Goal: Ask a question

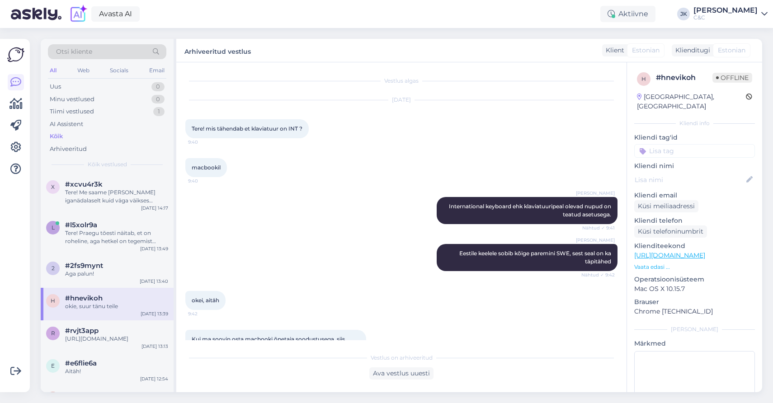
scroll to position [556, 0]
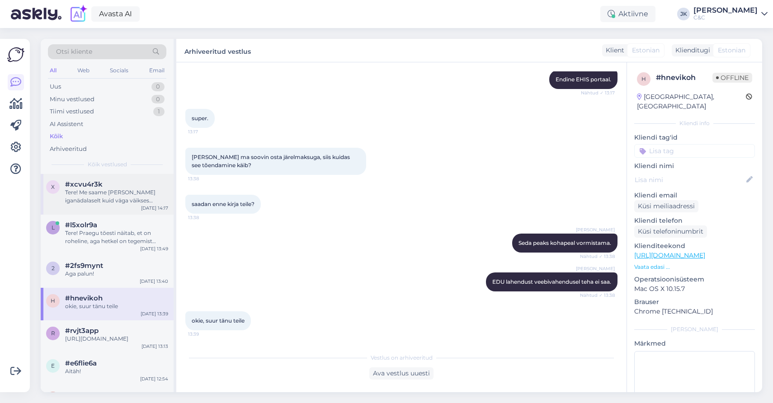
click at [162, 184] on div "#xcvu4r3k" at bounding box center [116, 184] width 103 height 8
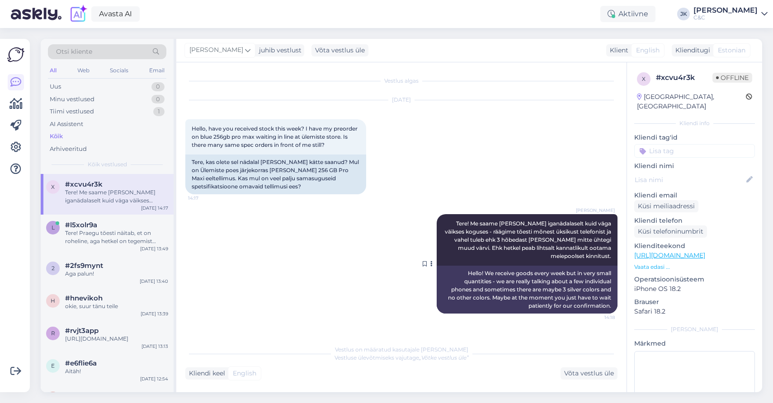
click at [481, 236] on div "[PERSON_NAME] Tere! Me saame [PERSON_NAME] iganädalaselt kuid väga väikses kogu…" at bounding box center [527, 240] width 181 height 52
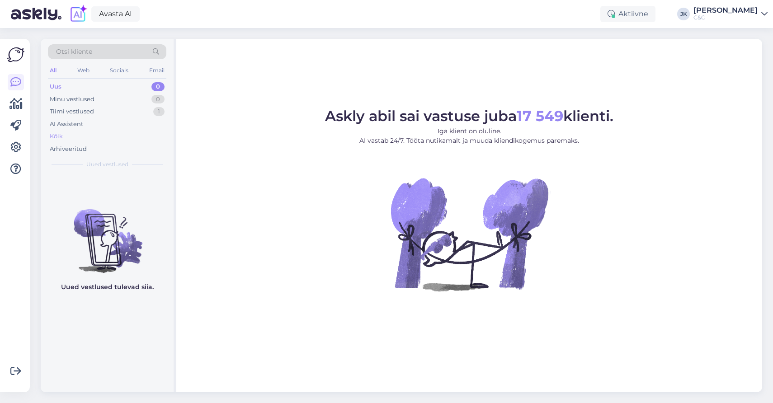
click at [108, 138] on div "Kõik" at bounding box center [107, 136] width 118 height 13
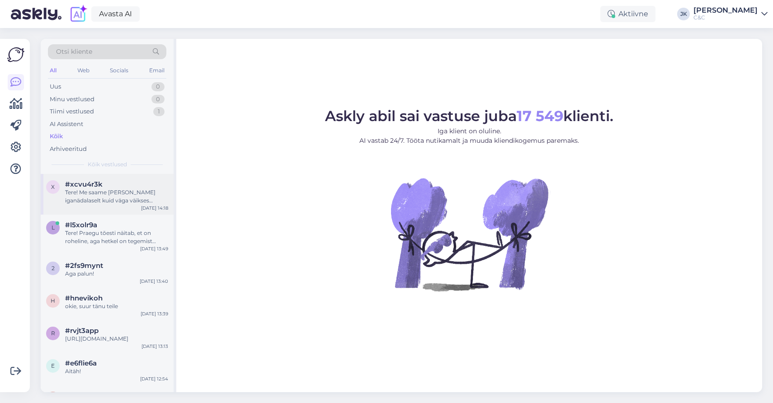
click at [92, 212] on div "x #xcvu4r3k Tere! Me saame kaupa iganädalaselt kuid väga väikses koguses - rääg…" at bounding box center [107, 194] width 133 height 41
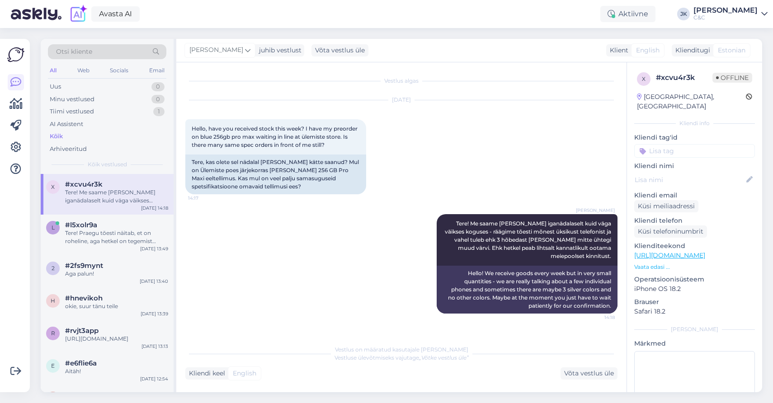
click at [229, 230] on div "Ross Tere! Me saame kaupa iganädalaselt kuid väga väikses koguses - räägime tõe…" at bounding box center [401, 263] width 432 height 119
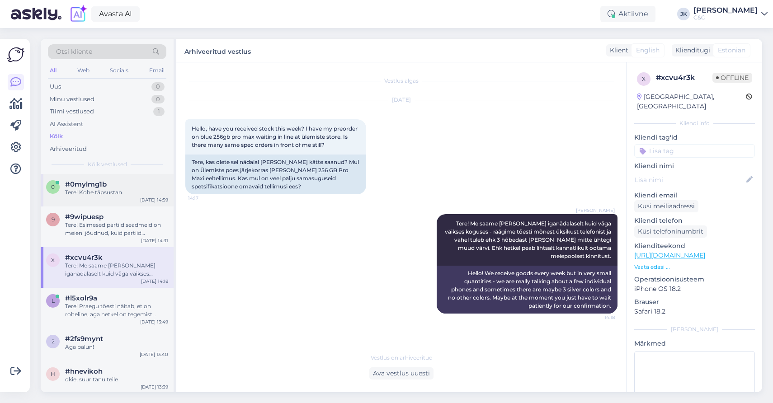
click at [122, 201] on div "0 #0mylmg1b Tere! Kohe täpsustan. Oct 8 14:59" at bounding box center [107, 190] width 133 height 33
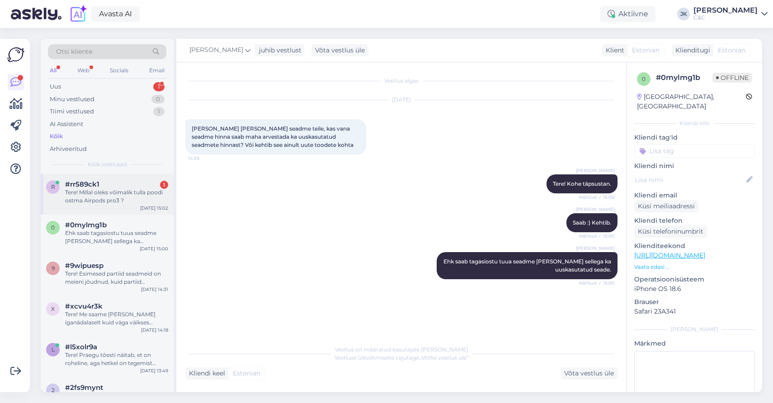
click at [132, 180] on div "#rr589ck1 1" at bounding box center [116, 184] width 103 height 8
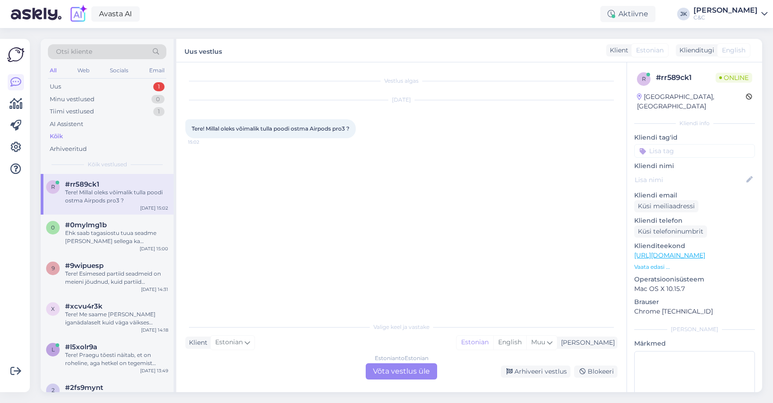
click at [401, 372] on div "Estonian to Estonian Võta vestlus üle" at bounding box center [401, 371] width 71 height 16
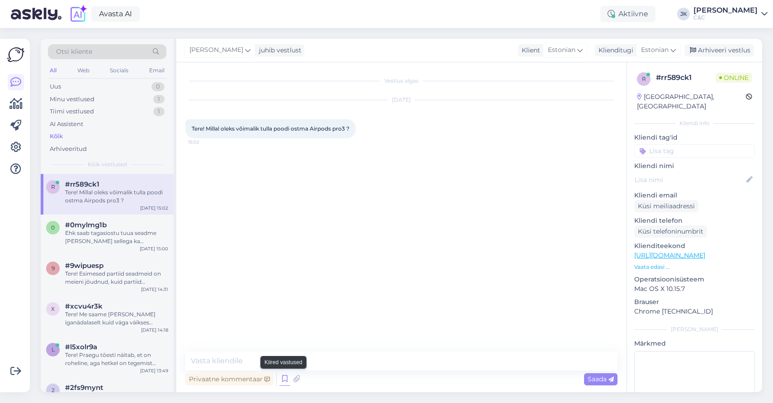
click at [286, 380] on icon at bounding box center [284, 379] width 11 height 14
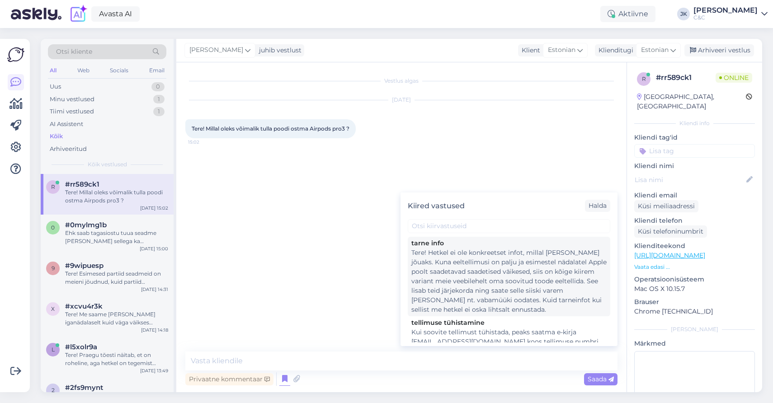
click at [506, 283] on div "Tere! Hetkel ei ole konkreetset infot, millal toode kohale jõuaks. Kuna eeltell…" at bounding box center [508, 281] width 195 height 66
type textarea "Tere! Hetkel ei ole konkreetset infot, millal toode kohale jõuaks. Kuna eeltell…"
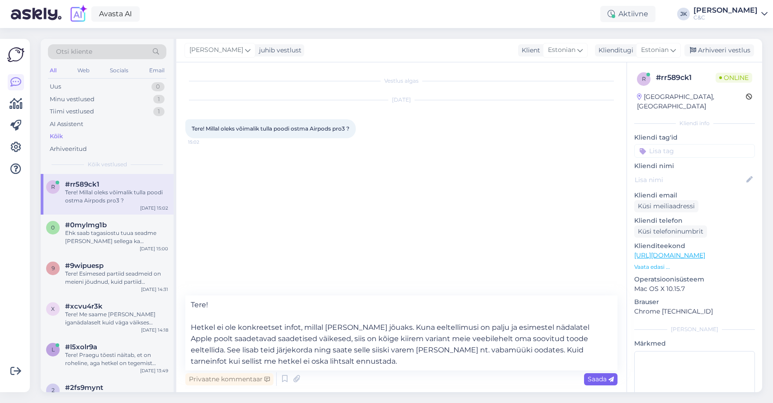
click at [614, 377] on div "Saada" at bounding box center [600, 379] width 33 height 12
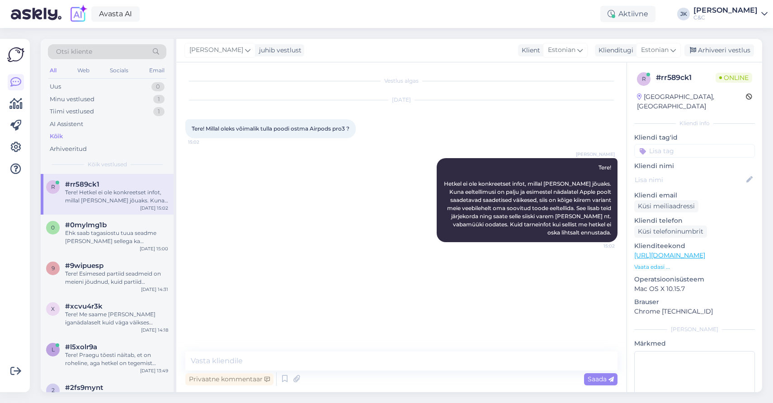
click at [369, 297] on div "Vestlus algas Oct 8 2025 Tere! Millal oleks võimalik tulla poodi ostma Airpods …" at bounding box center [405, 207] width 440 height 272
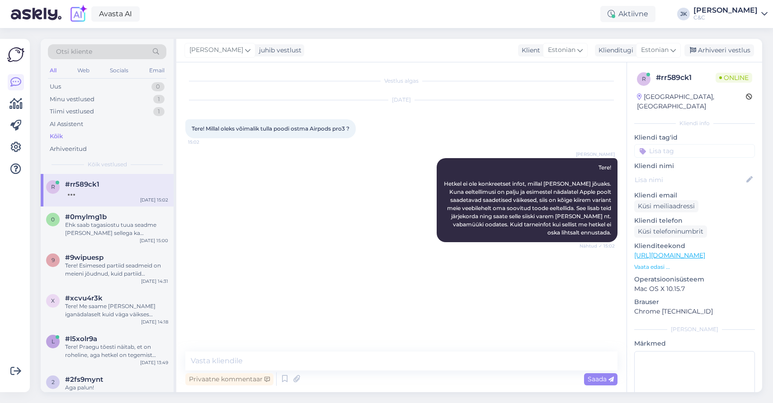
click at [318, 292] on div "Vestlus algas Oct 8 2025 Tere! Millal oleks võimalik tulla poodi ostma Airpods …" at bounding box center [405, 207] width 440 height 272
click at [281, 107] on div "Oct 8 2025 Tere! Millal oleks võimalik tulla poodi ostma Airpods pro3 ? 15:02" at bounding box center [401, 119] width 432 height 58
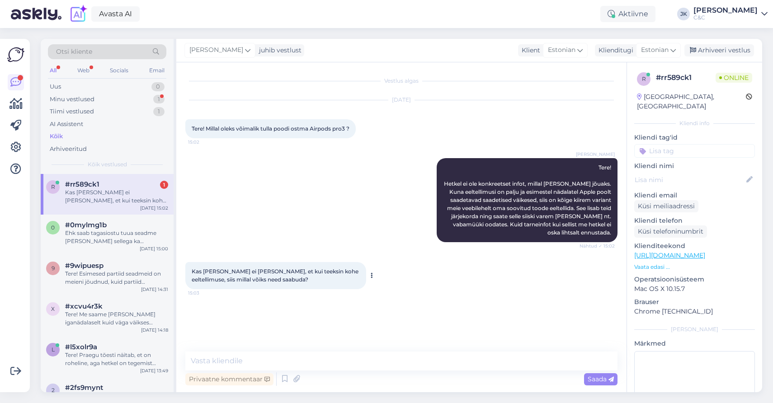
click at [258, 269] on span "Kas seda ka ei ole teada, et kui teeksin kohe eeltellimuse, siis millal võiks n…" at bounding box center [276, 275] width 168 height 15
click at [219, 364] on textarea at bounding box center [401, 361] width 432 height 19
type textarea "Kahjuks mitte."
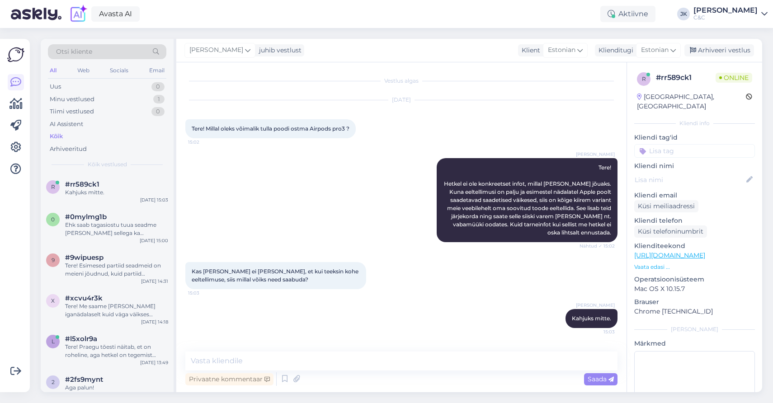
click at [311, 324] on div "Jakop Kähr Kahjuks mitte. 15:03" at bounding box center [401, 318] width 432 height 39
click at [213, 151] on div "Jakop Kähr Tere! Hetkel ei ole konkreetset infot, millal toode kohale jõuaks. K…" at bounding box center [401, 200] width 432 height 104
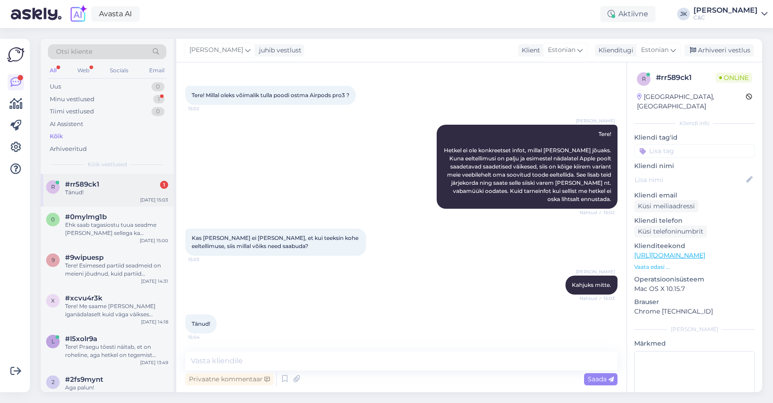
click at [150, 197] on div "Oct 8 15:03" at bounding box center [154, 200] width 28 height 7
click at [292, 317] on div "Tänud! 15:04" at bounding box center [401, 324] width 432 height 39
click at [347, 192] on div "Jakop Kähr Tere! Hetkel ei ole konkreetset infot, millal toode kohale jõuaks. K…" at bounding box center [401, 167] width 432 height 104
click at [118, 223] on div "Ehk saab tagasiostu tuua seadme ja osta sellega ka uuskasutatud seade." at bounding box center [116, 229] width 103 height 16
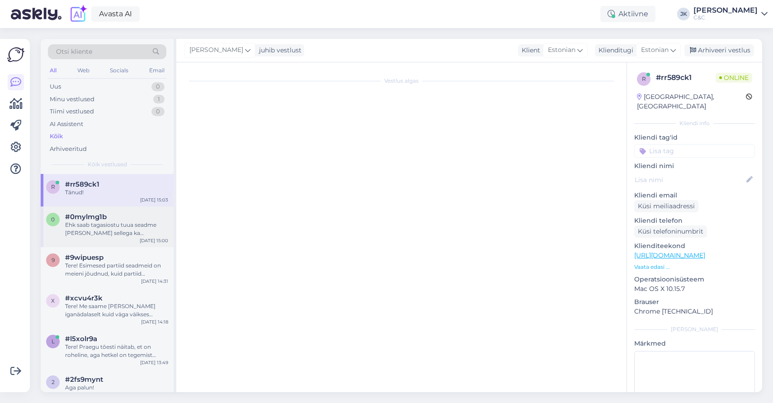
scroll to position [0, 0]
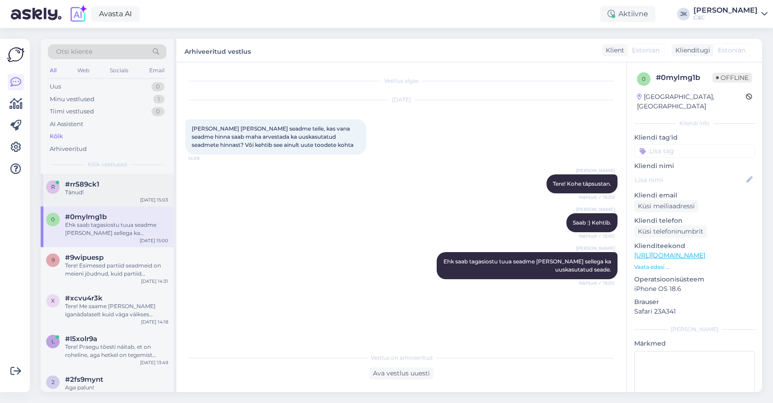
click at [132, 190] on div "Tänud!" at bounding box center [116, 192] width 103 height 8
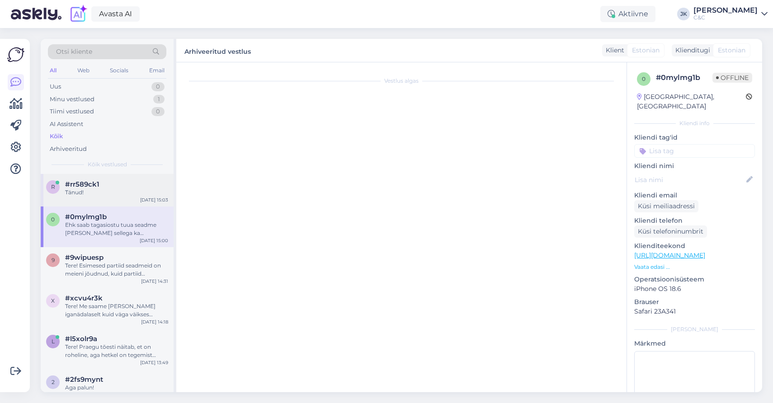
scroll to position [33, 0]
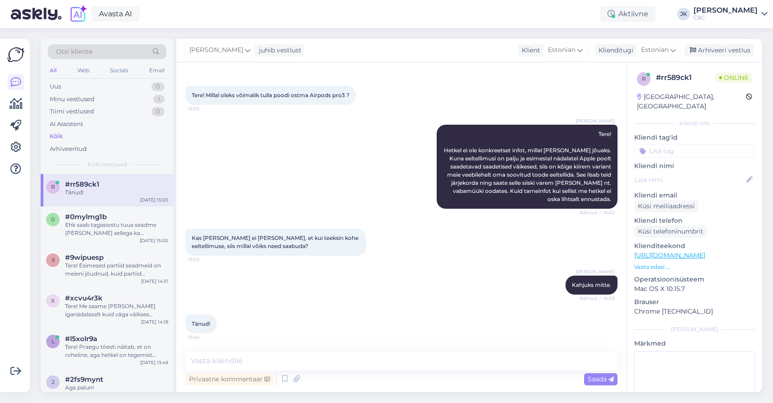
click at [254, 283] on div "Jakop Kähr Kahjuks mitte. Nähtud ✓ 15:03" at bounding box center [401, 285] width 432 height 39
click at [253, 283] on div "Jakop Kähr Kahjuks mitte. Nähtud ✓ 15:03" at bounding box center [401, 285] width 432 height 39
click at [278, 194] on div "Jakop Kähr Tere! Hetkel ei ole konkreetset infot, millal toode kohale jõuaks. K…" at bounding box center [401, 167] width 432 height 104
click at [281, 283] on div "Jakop Kähr Kahjuks mitte. Nähtud ✓ 15:03" at bounding box center [401, 285] width 432 height 39
click at [265, 128] on div "Jakop Kähr Tere! Hetkel ei ole konkreetset infot, millal toode kohale jõuaks. K…" at bounding box center [401, 167] width 432 height 104
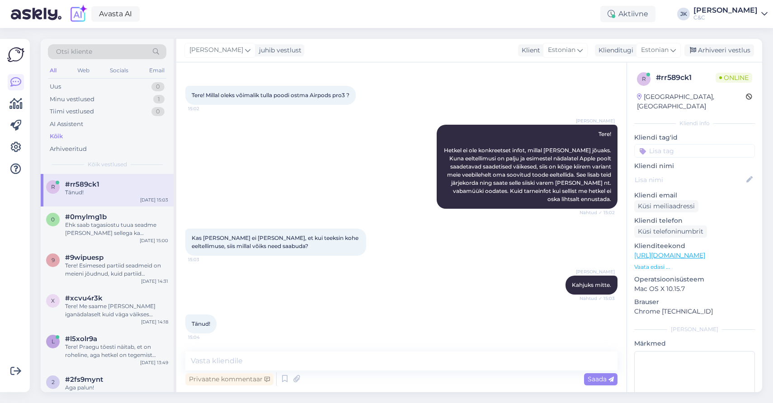
click at [72, 137] on div "Kõik" at bounding box center [107, 136] width 118 height 13
